Goal: Task Accomplishment & Management: Manage account settings

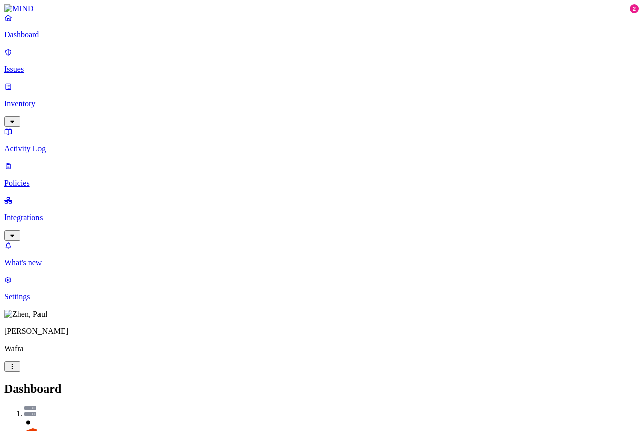
click at [47, 302] on p "Settings" at bounding box center [321, 296] width 635 height 9
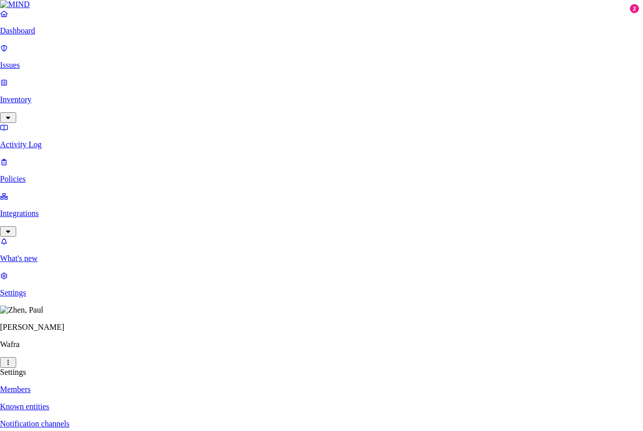
paste input "[EMAIL_ADDRESS][DOMAIN_NAME]"
type input "[EMAIL_ADDRESS][DOMAIN_NAME]"
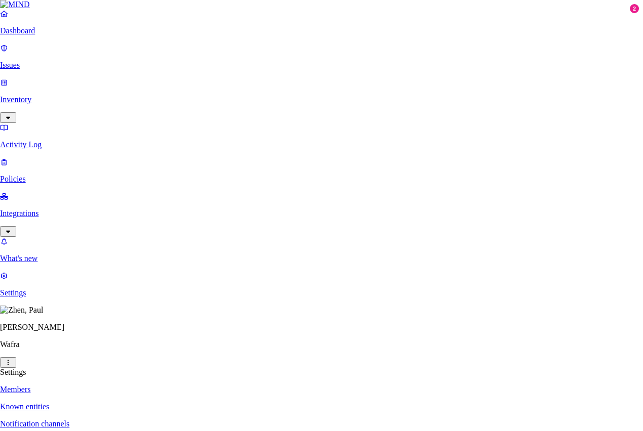
type input "e"
paste input "[EMAIL_ADDRESS][PERSON_NAME][DOMAIN_NAME]"
type input "[EMAIL_ADDRESS][PERSON_NAME][DOMAIN_NAME]"
